Goal: Task Accomplishment & Management: Use online tool/utility

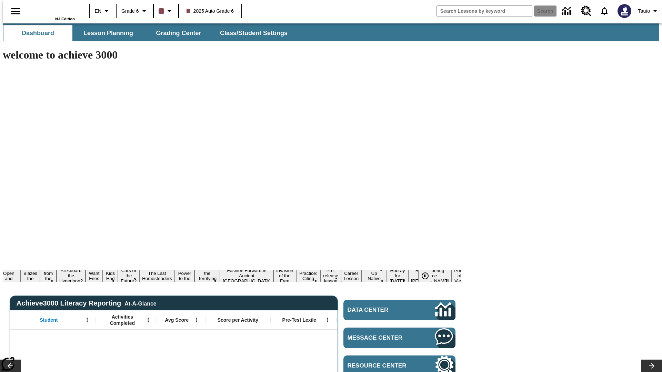
type input "-1"
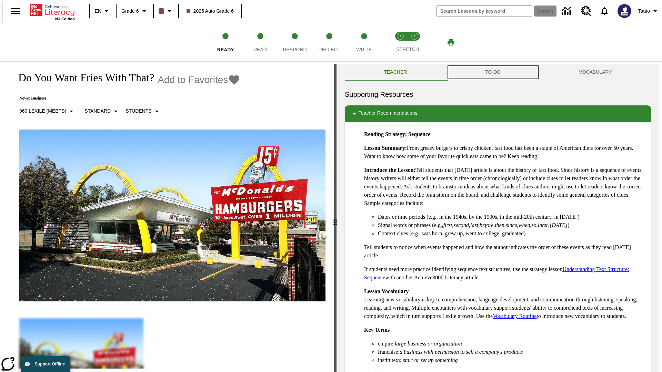
click at [493, 72] on button "TO-DO" at bounding box center [493, 72] width 94 height 17
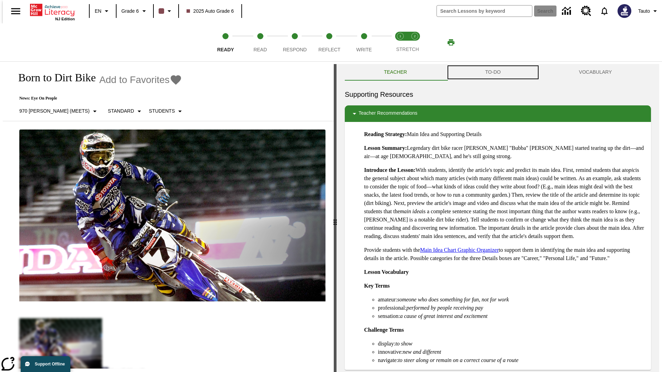
click at [493, 72] on button "TO-DO" at bounding box center [493, 72] width 94 height 17
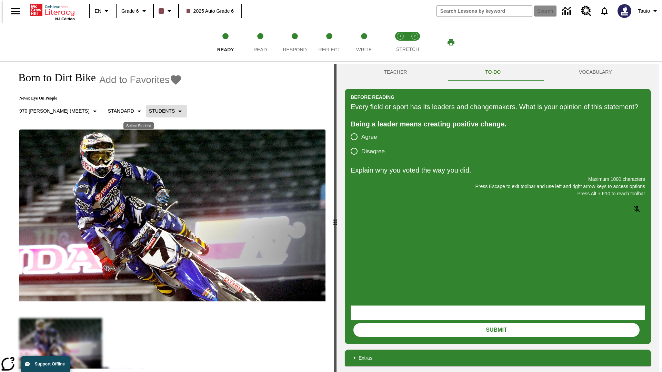
click at [149, 111] on p "Students" at bounding box center [162, 111] width 26 height 7
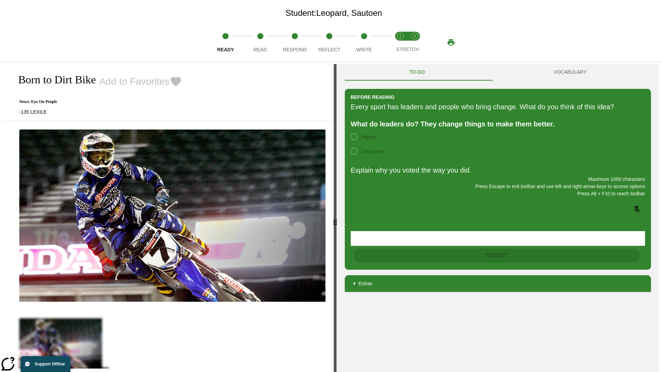
scroll to position [44, 0]
